Goal: Transaction & Acquisition: Subscribe to service/newsletter

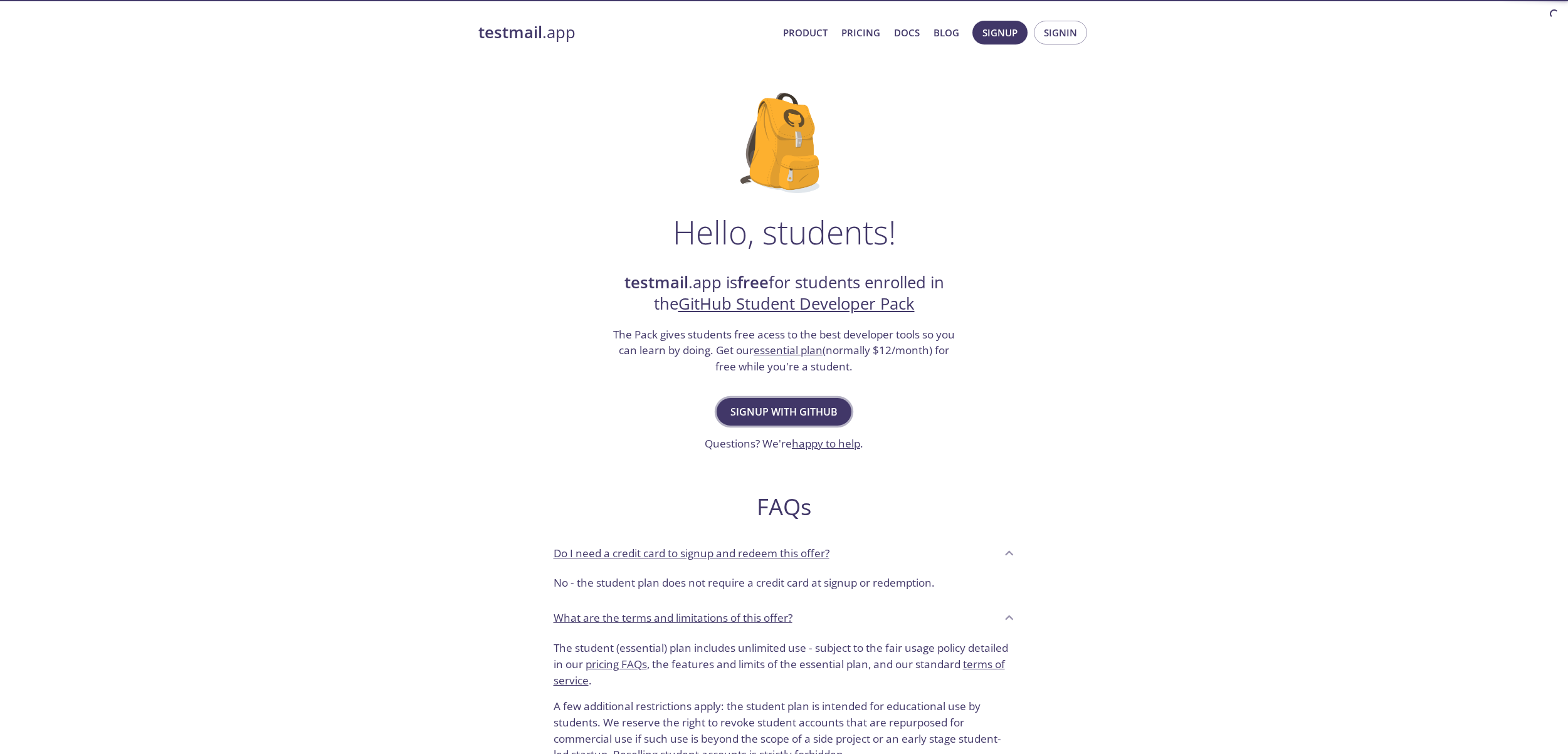
click at [769, 408] on span "Signup with GitHub" at bounding box center [784, 412] width 107 height 18
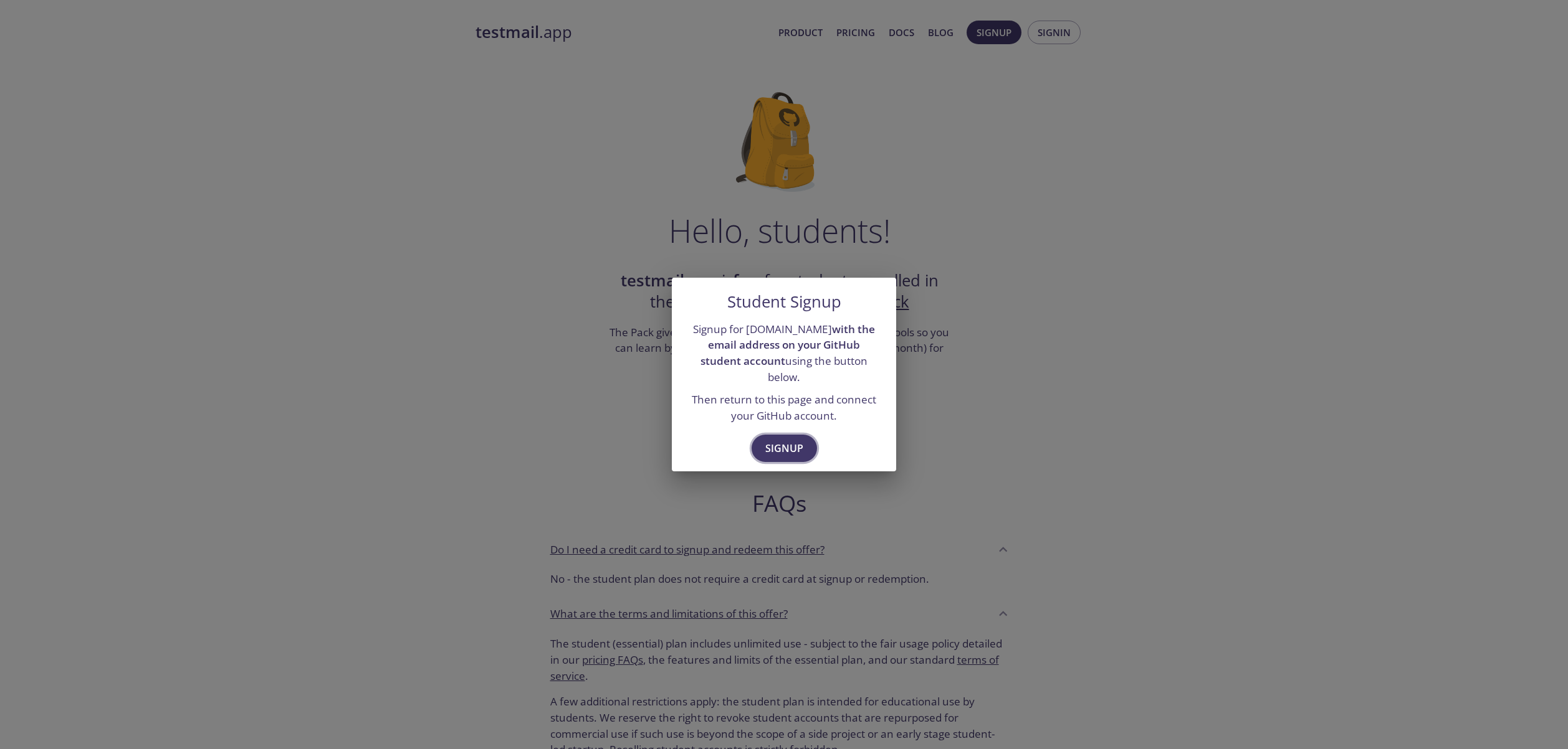
click at [786, 435] on button "Signup" at bounding box center [784, 449] width 66 height 28
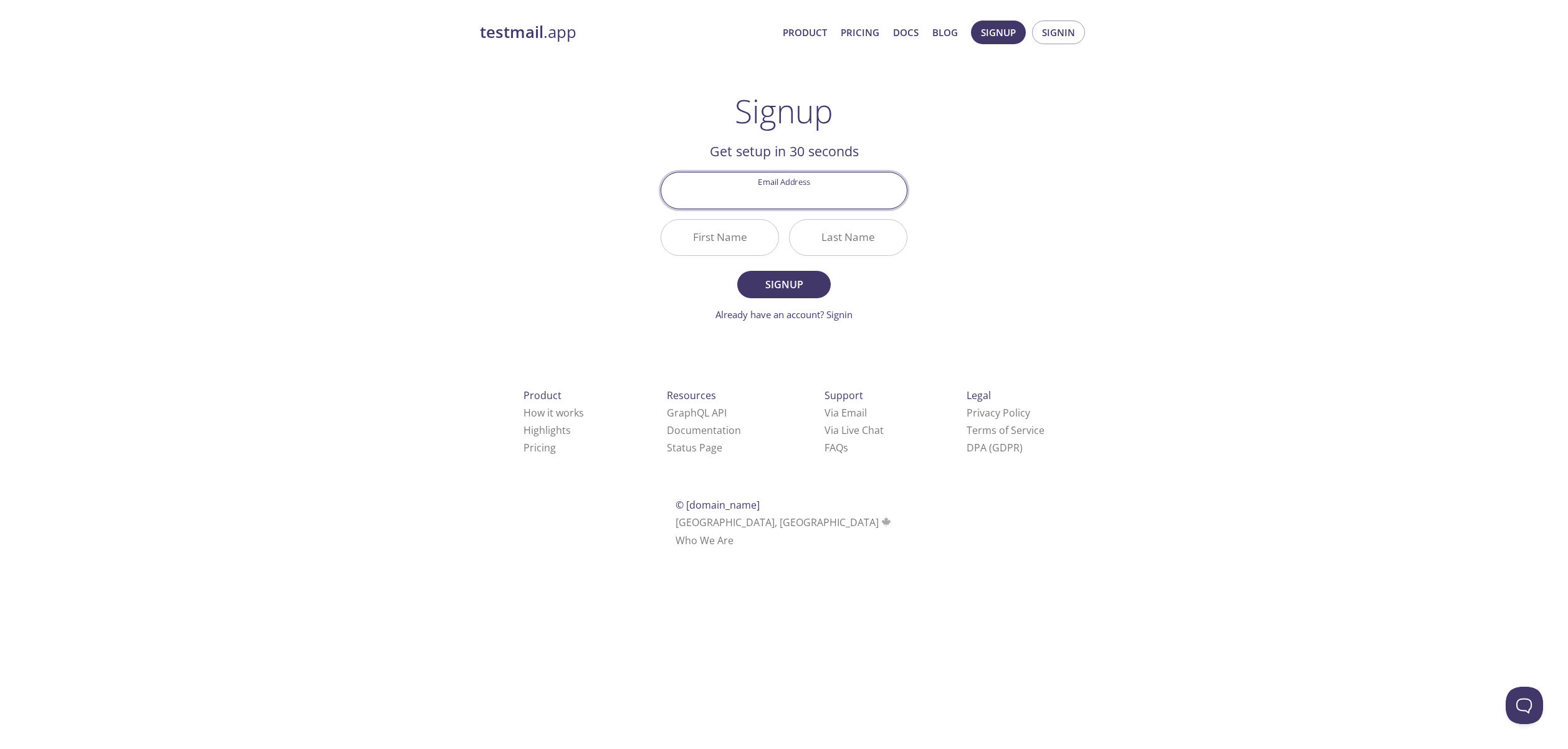
click at [799, 205] on input "Email Address" at bounding box center [784, 190] width 246 height 35
type input "samuel"
click at [793, 184] on input "Email Address" at bounding box center [784, 190] width 246 height 35
paste input "samuel.monteiro@pucpr.edu.br"
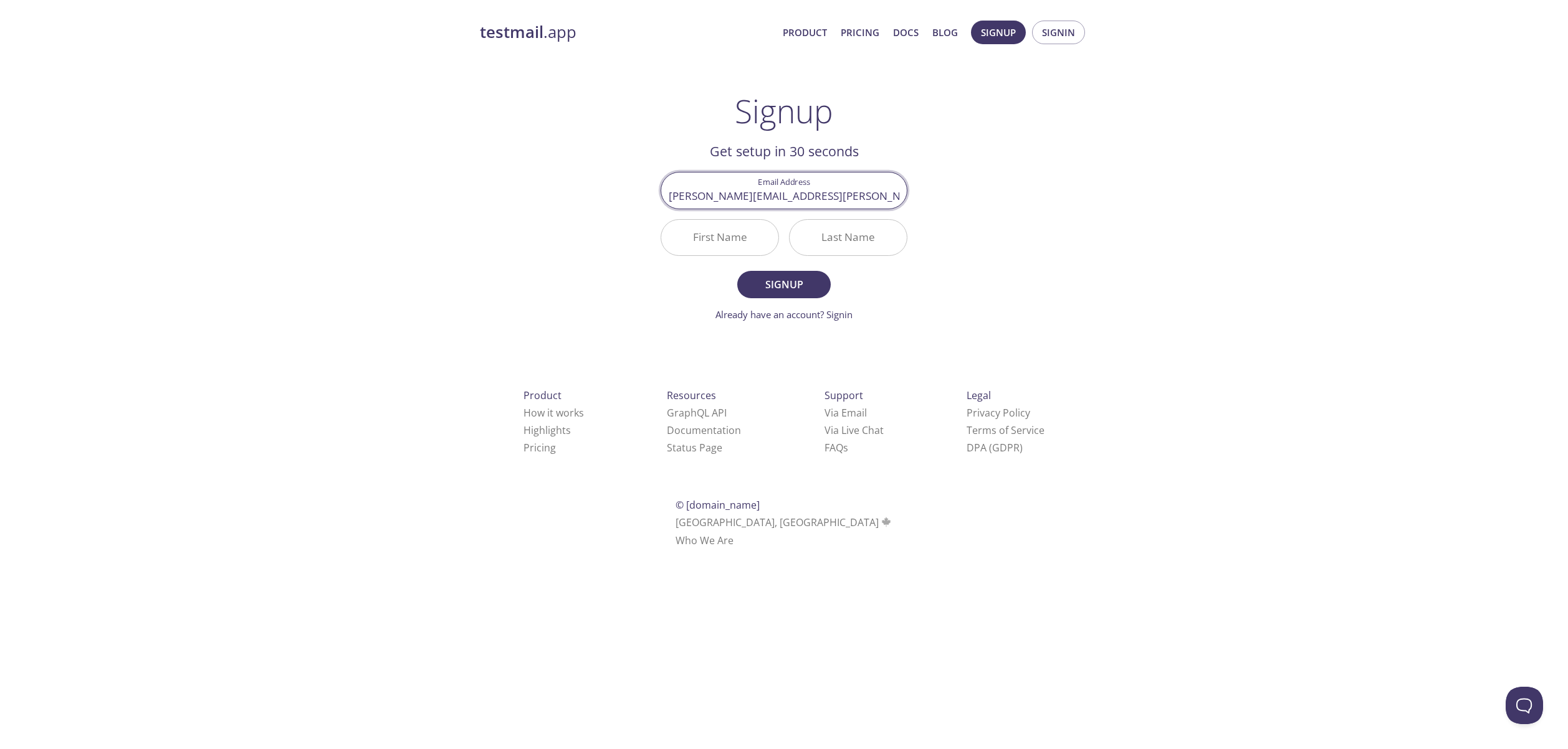
type input "samuel.monteiro@pucpr.edu.br"
click at [472, 236] on div "testmail .app Product Pricing Docs Blog Signup Signin Signup Get setup in 30 se…" at bounding box center [784, 297] width 638 height 572
click at [742, 239] on input "First Name" at bounding box center [720, 237] width 117 height 35
type input "[PERSON_NAME]"
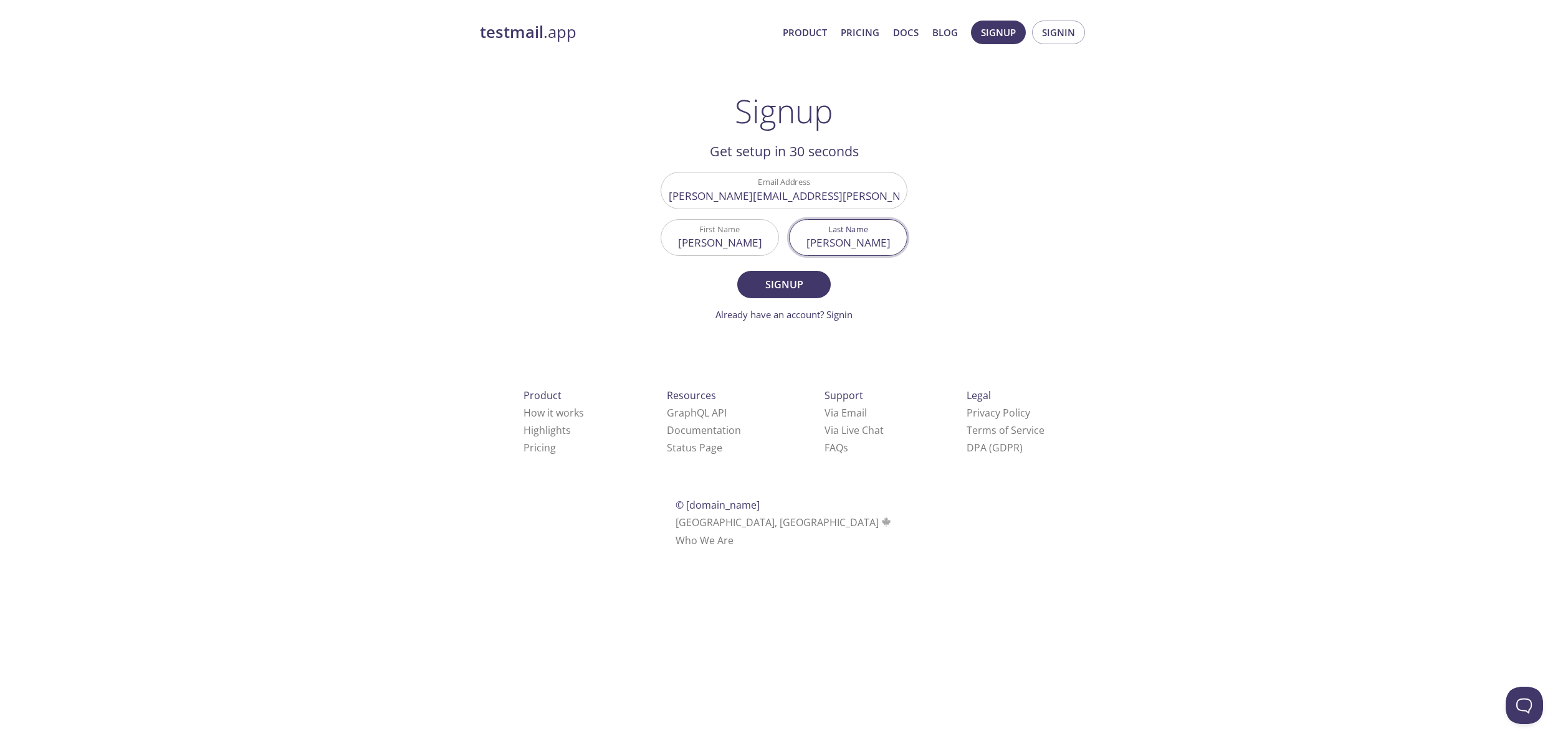
click at [549, 290] on div "testmail .app Product Pricing Docs Blog Signup Signin Signup Get setup in 30 se…" at bounding box center [784, 297] width 638 height 572
click at [810, 286] on span "Signup" at bounding box center [784, 284] width 67 height 18
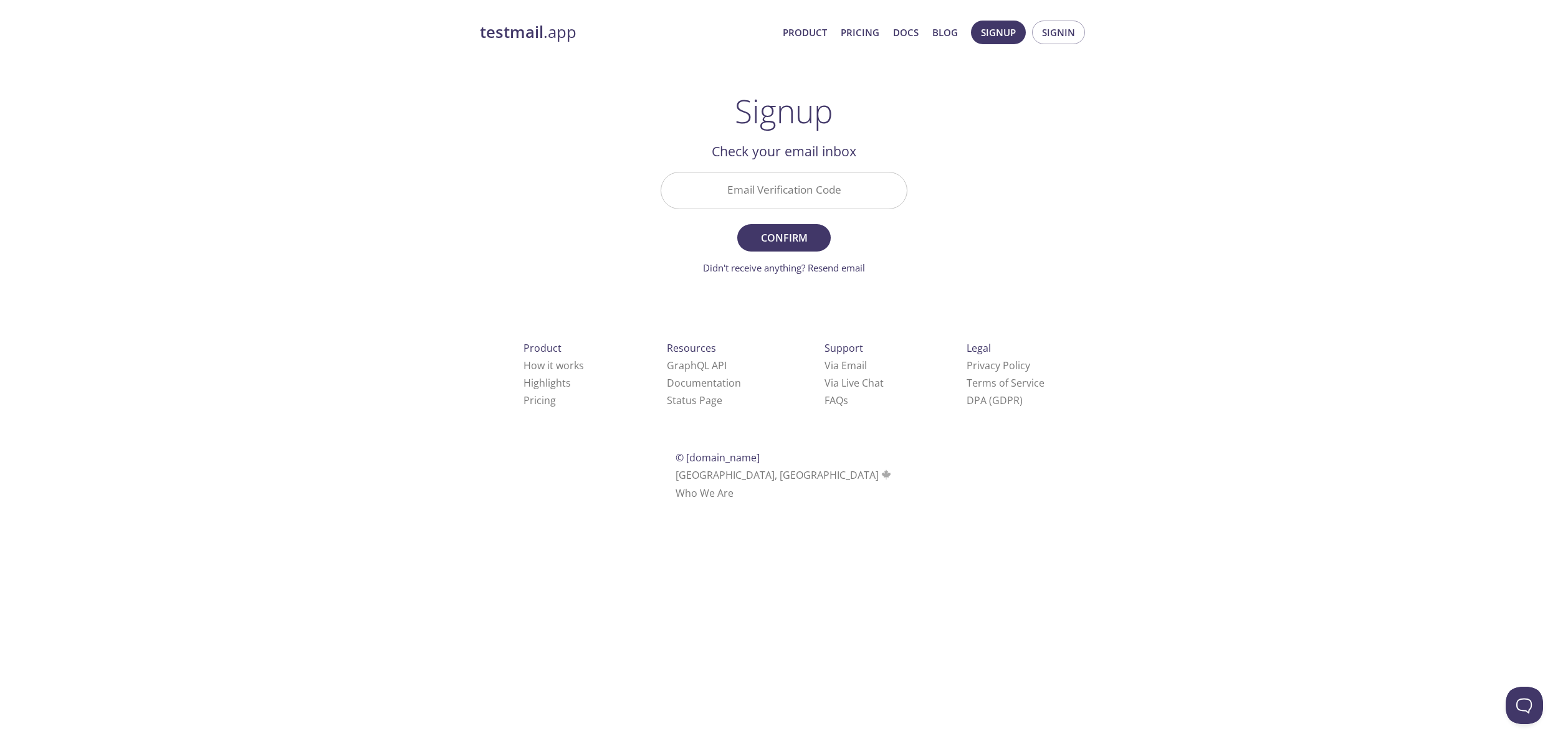
click at [784, 194] on input "Email Verification Code" at bounding box center [784, 190] width 246 height 35
click at [557, 151] on div "testmail .app Product Pricing Docs Blog Signup Signin Signup Get setup in 30 se…" at bounding box center [784, 274] width 638 height 525
click at [781, 190] on input "Email Verification Code" at bounding box center [784, 190] width 246 height 35
click at [800, 272] on link "Didn't receive anything? Resend email" at bounding box center [784, 267] width 162 height 12
click at [996, 33] on span "Signup" at bounding box center [999, 32] width 35 height 17
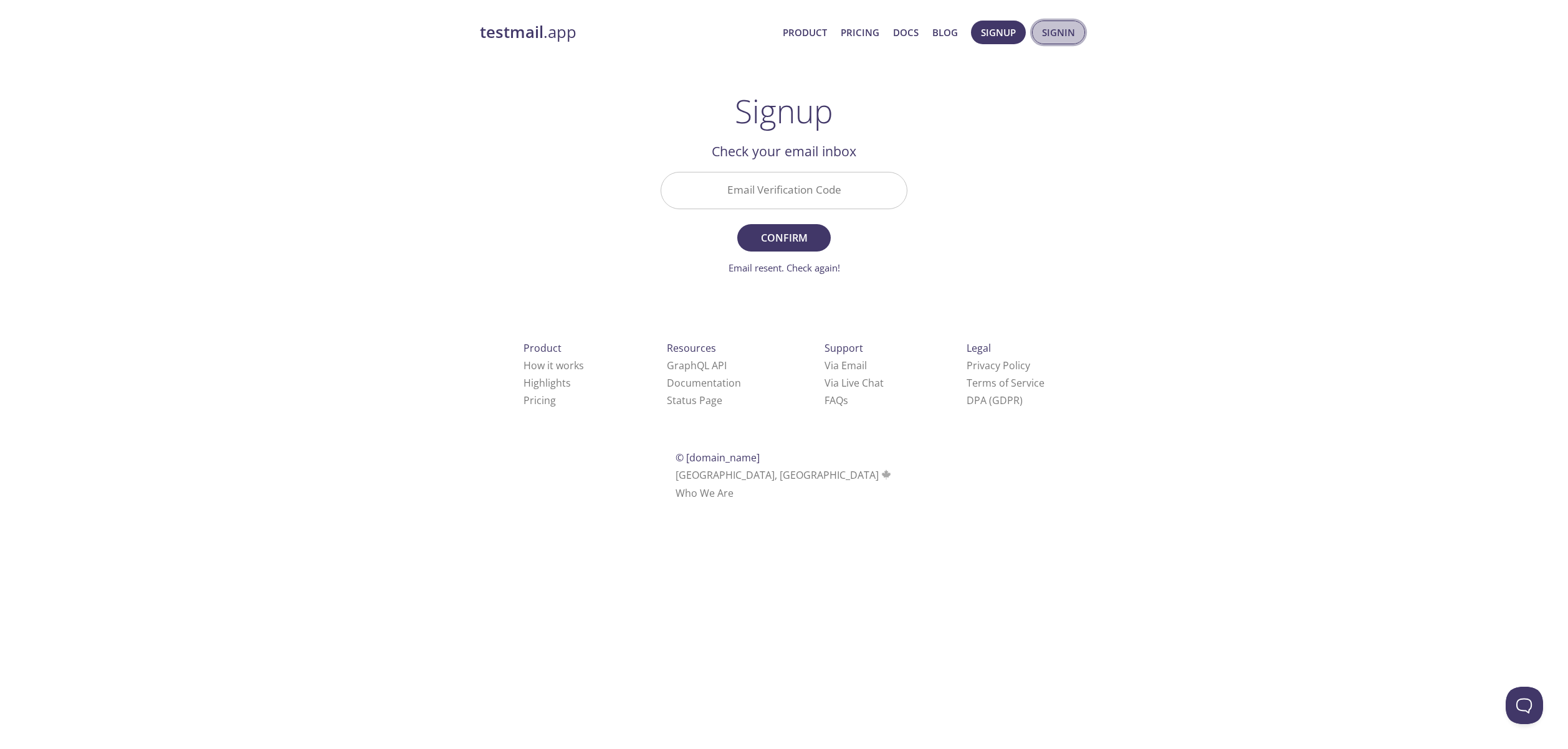
click at [1044, 43] on button "Signin" at bounding box center [1058, 32] width 53 height 24
drag, startPoint x: 796, startPoint y: 187, endPoint x: 808, endPoint y: 181, distance: 13.4
click at [797, 186] on input "Email Address" at bounding box center [784, 185] width 246 height 35
click at [979, 33] on button "Signup" at bounding box center [998, 32] width 55 height 24
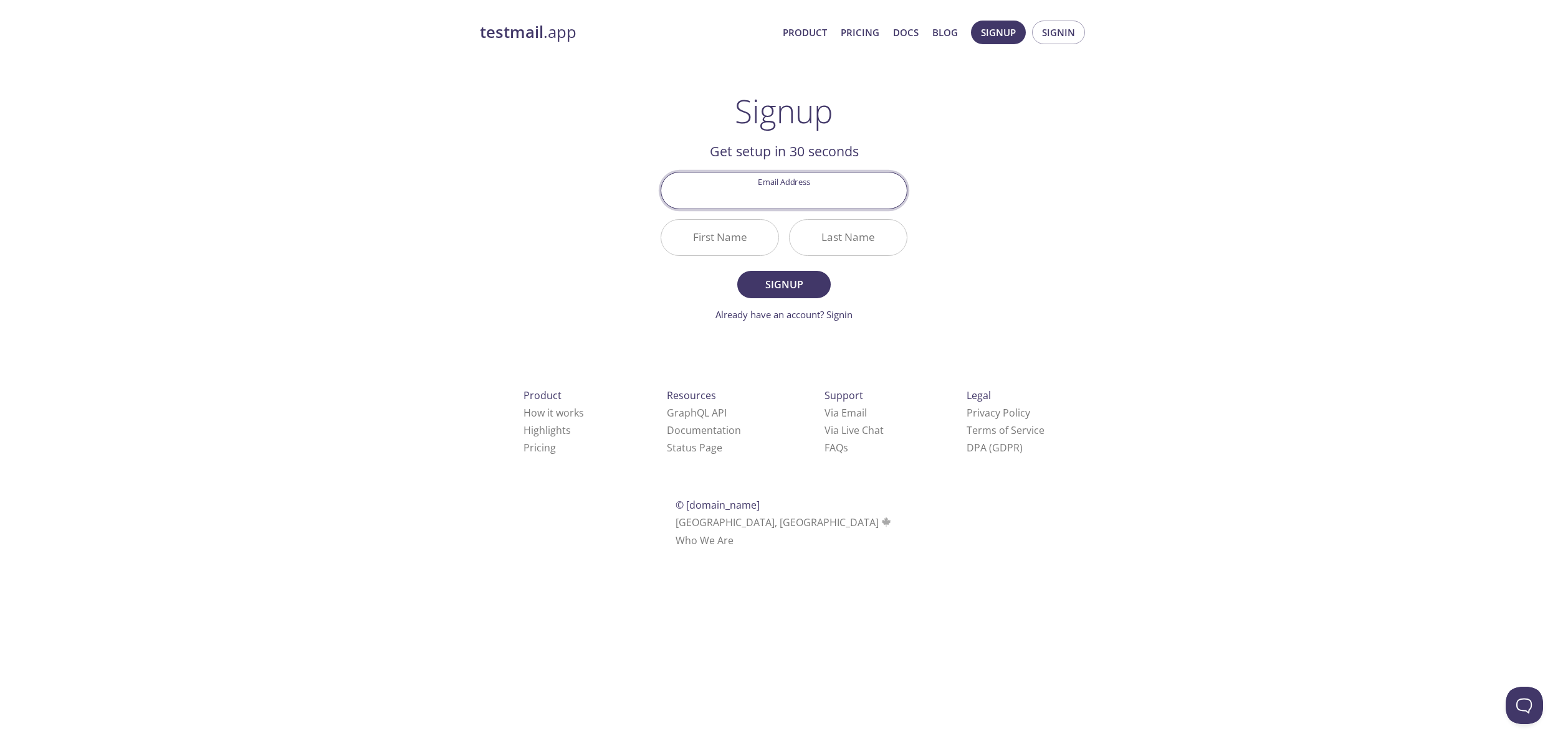
click at [520, 238] on div "testmail .app Product Pricing Docs Blog Signup Signin Signup Get setup in 30 se…" at bounding box center [784, 297] width 638 height 572
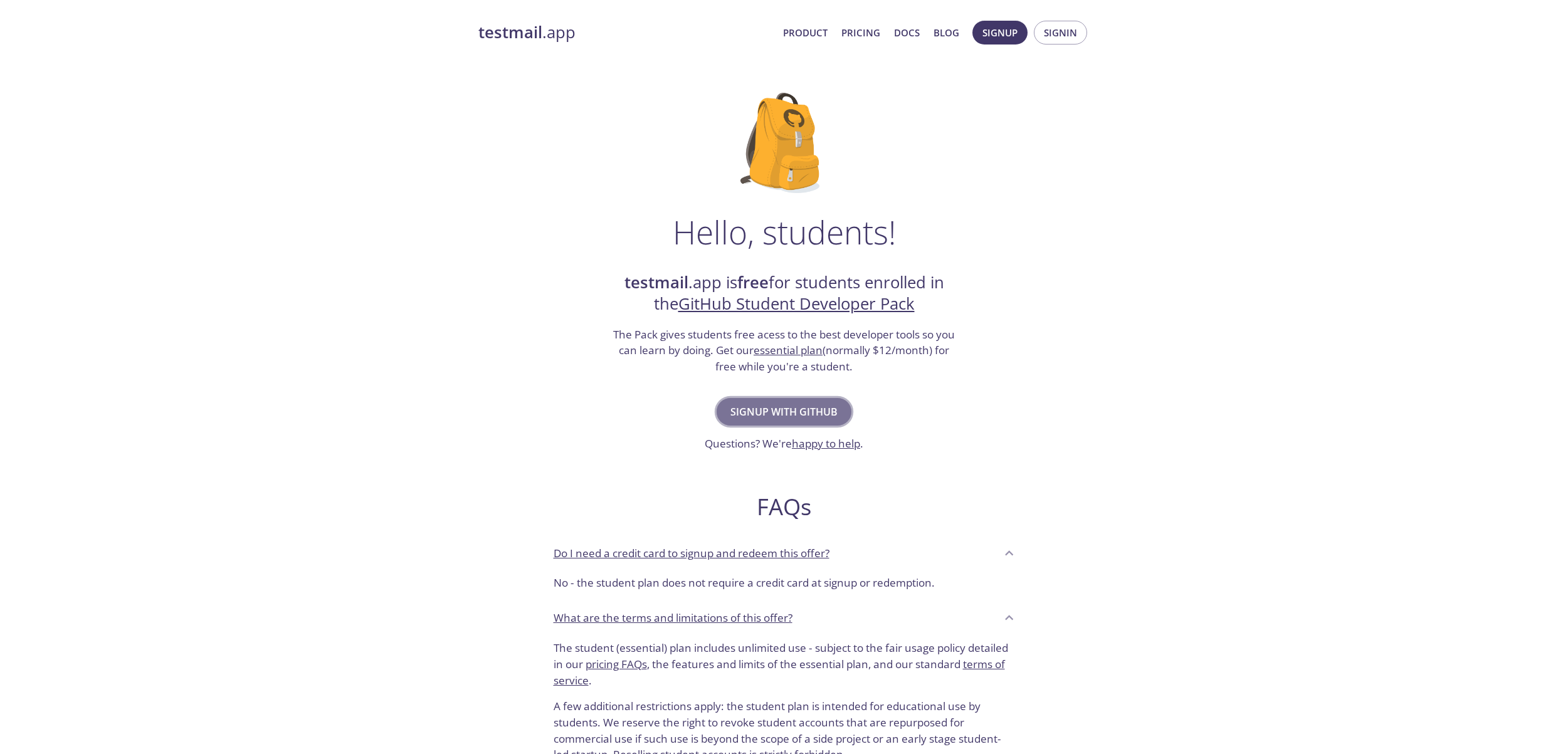
click at [792, 412] on span "Signup with GitHub" at bounding box center [784, 412] width 107 height 18
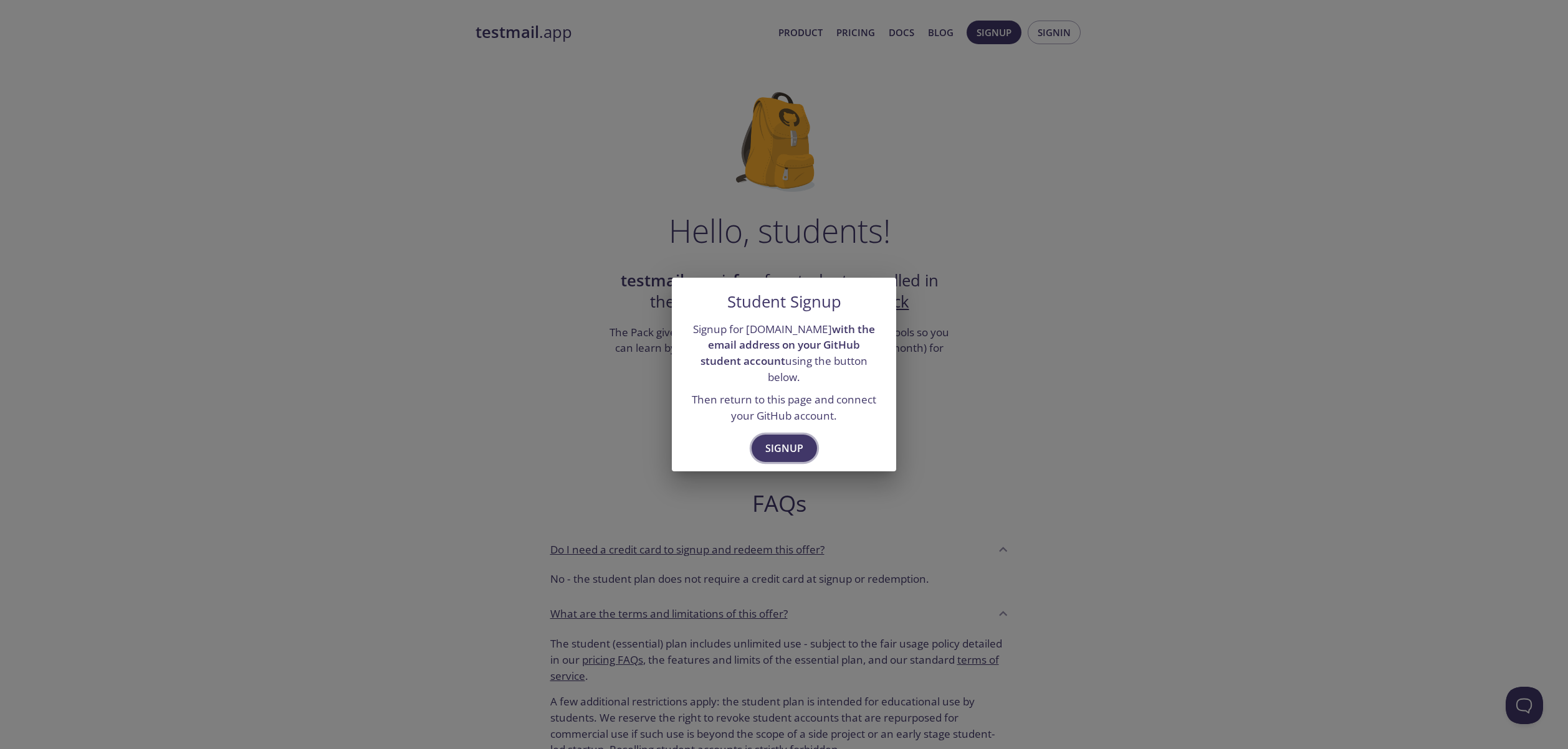
click at [799, 441] on span "Signup" at bounding box center [784, 448] width 38 height 18
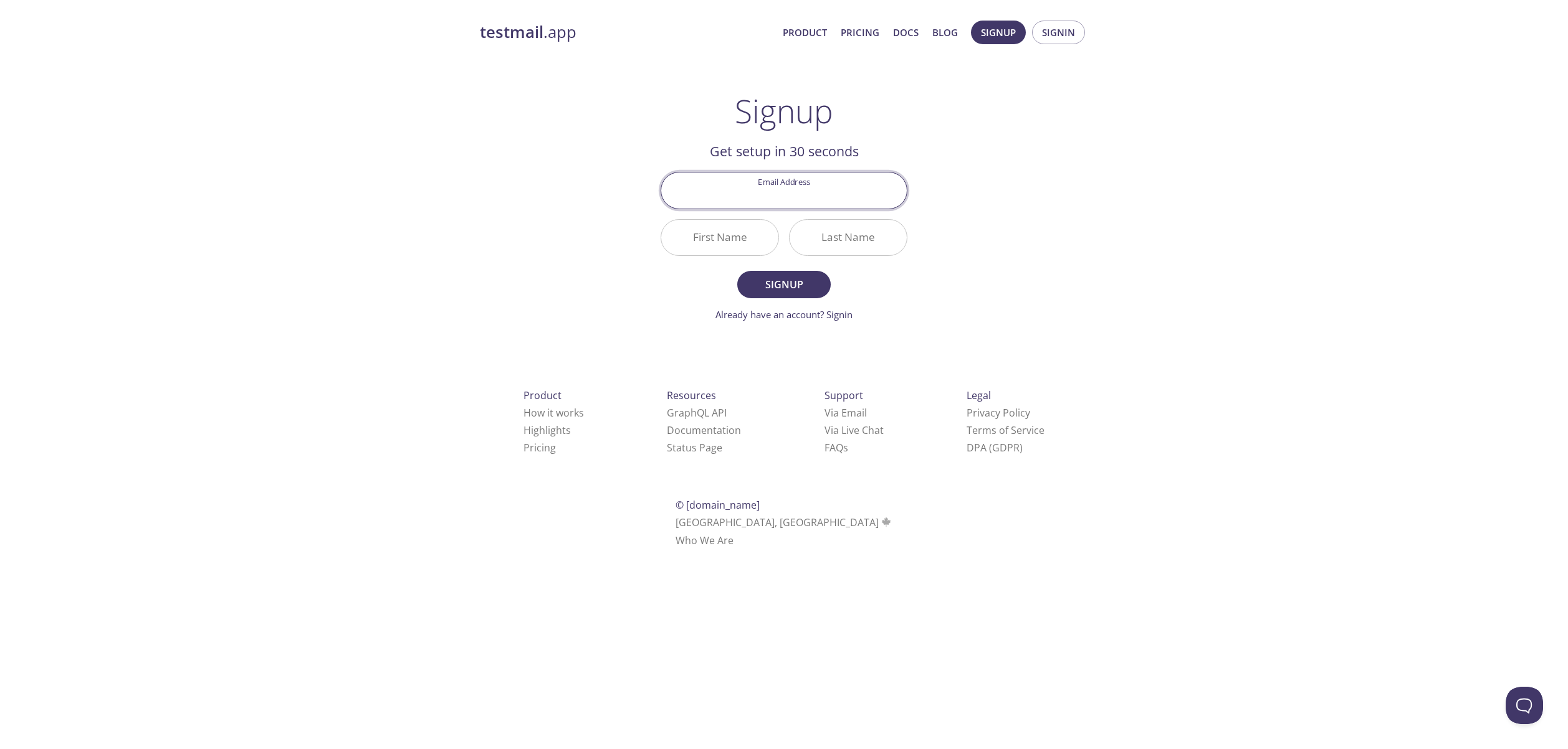
type input "[PERSON_NAME][EMAIL_ADDRESS][DOMAIN_NAME]"
drag, startPoint x: 735, startPoint y: 231, endPoint x: 742, endPoint y: 236, distance: 8.6
click at [735, 231] on input "First Name" at bounding box center [720, 237] width 117 height 35
type input "[PERSON_NAME]"
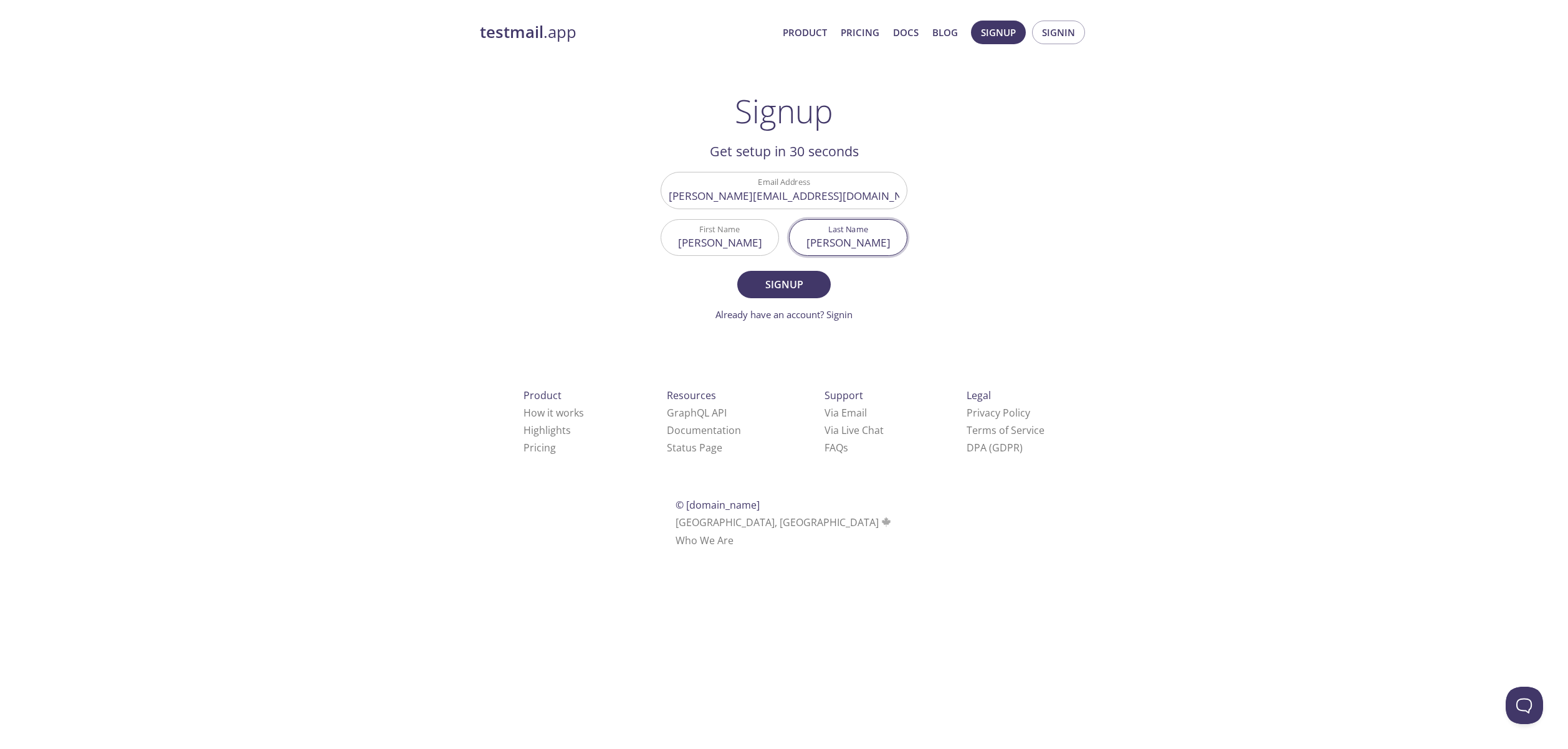
click at [738, 267] on form "Email Address samuel@monteirotf.com First Name Samuel Last Name Monteiro Signup…" at bounding box center [784, 247] width 247 height 150
click at [796, 279] on span "Signup" at bounding box center [784, 284] width 67 height 18
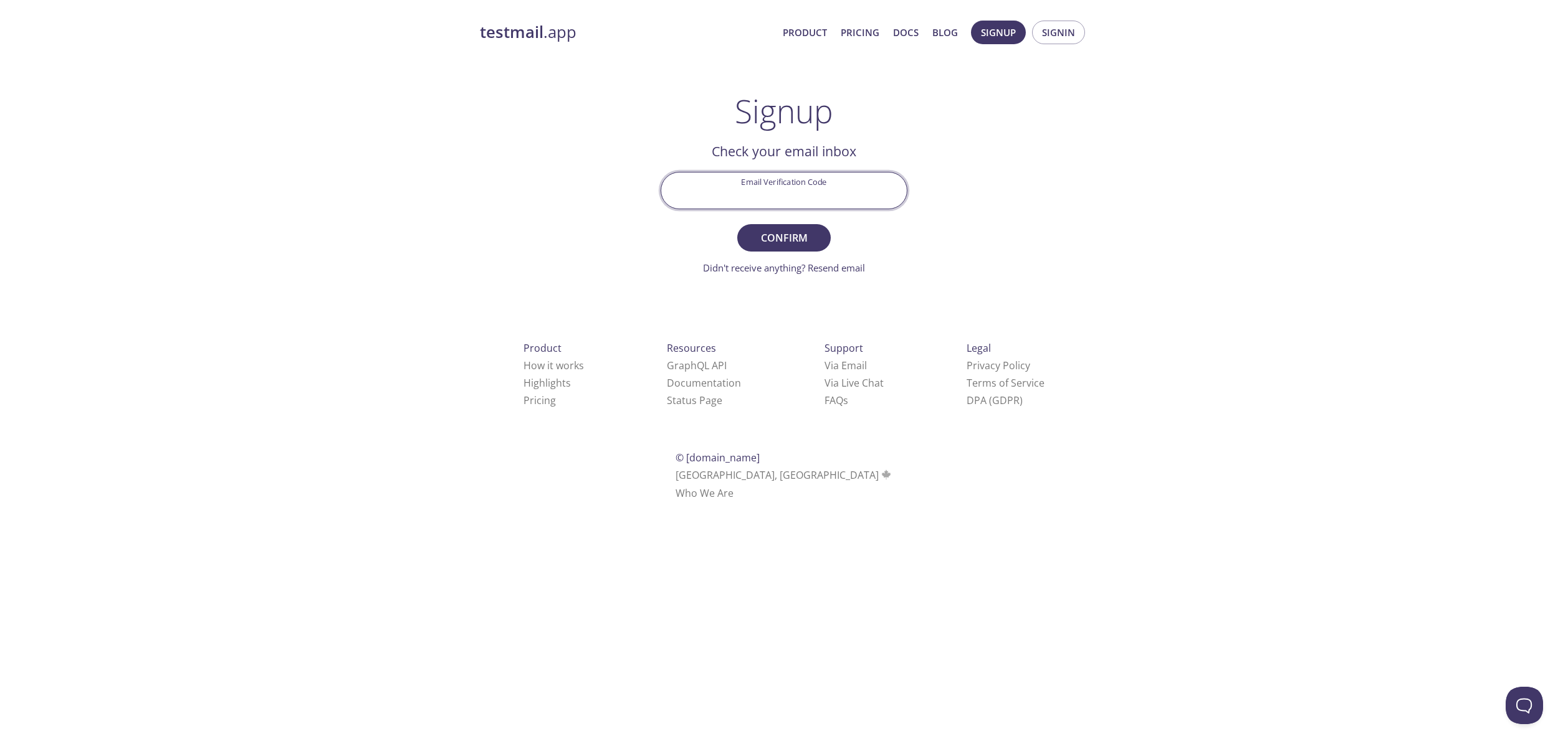
click at [813, 199] on input "Email Verification Code" at bounding box center [784, 190] width 246 height 35
paste input "6XMDCYY"
type input "6XMDCYY"
click at [793, 245] on span "Confirm" at bounding box center [784, 237] width 67 height 18
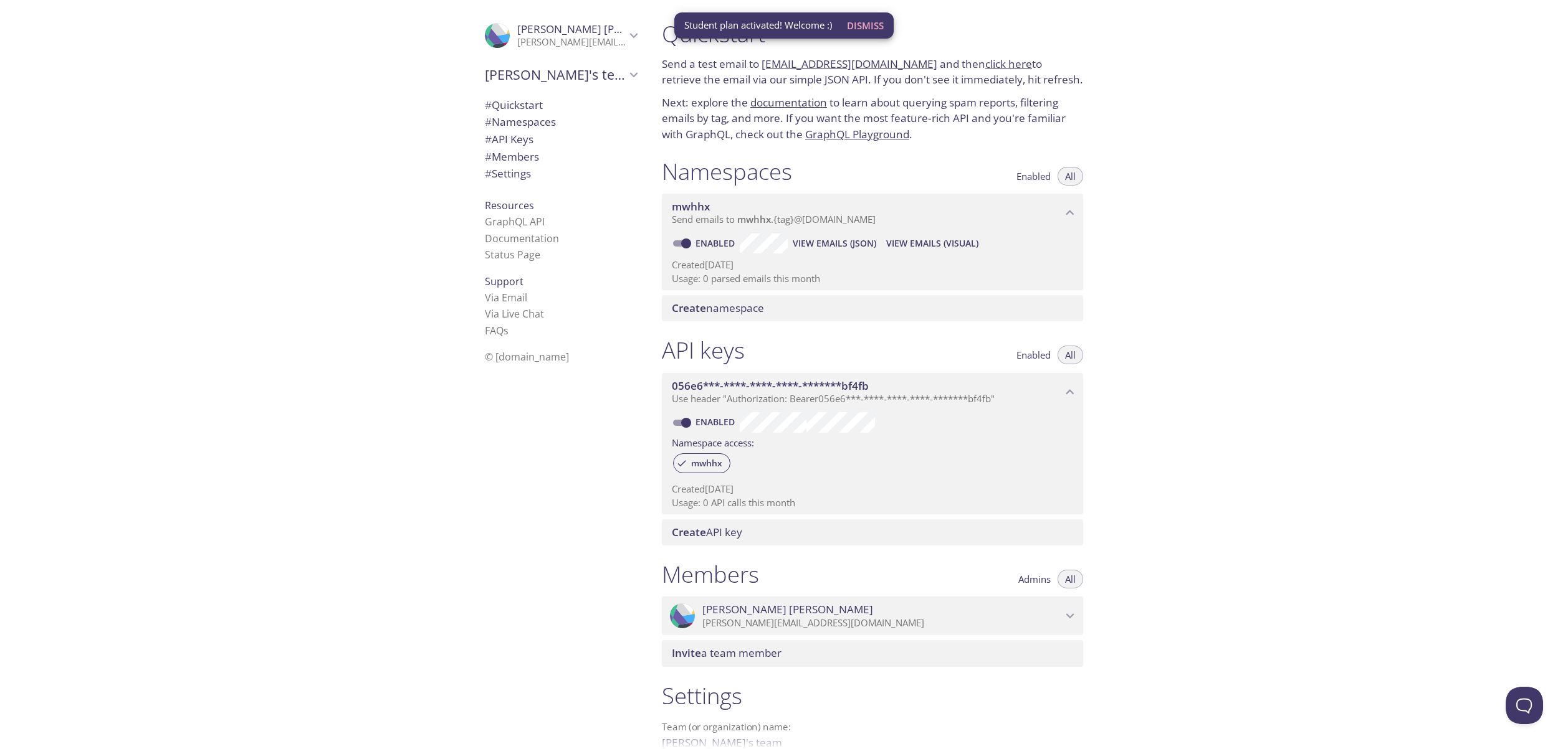
click at [354, 236] on div ".cls-1 { fill: #6d5ca8; } .cls-2 { fill: #3fc191; } .cls-3 { fill: #3b4752; } .…" at bounding box center [326, 374] width 652 height 749
click at [1161, 102] on div "Quickstart Send a test email to [EMAIL_ADDRESS][DOMAIN_NAME] and then click her…" at bounding box center [1111, 374] width 917 height 749
click at [331, 231] on div ".cls-1 { fill: #6d5ca8; } .cls-2 { fill: #3fc191; } .cls-3 { fill: #3b4752; } .…" at bounding box center [326, 374] width 652 height 749
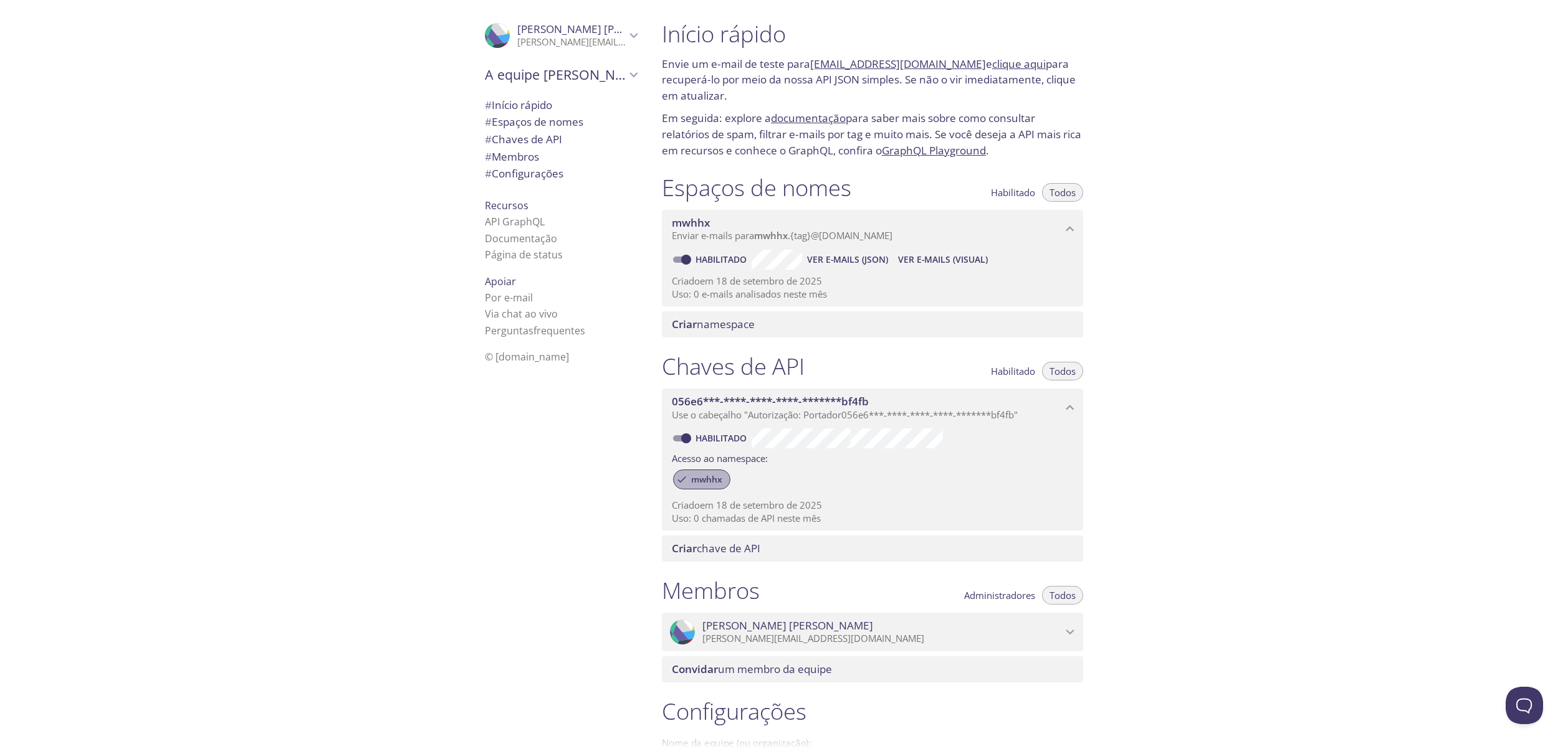
click at [694, 474] on font "mwhhx" at bounding box center [707, 479] width 31 height 12
click at [552, 479] on div ".cls-1 { fill: #6d5ca8; } .cls-2 { fill: #3fc191; } .cls-3 { fill: #3b4752; } .…" at bounding box center [558, 374] width 187 height 749
